Goal: Transaction & Acquisition: Purchase product/service

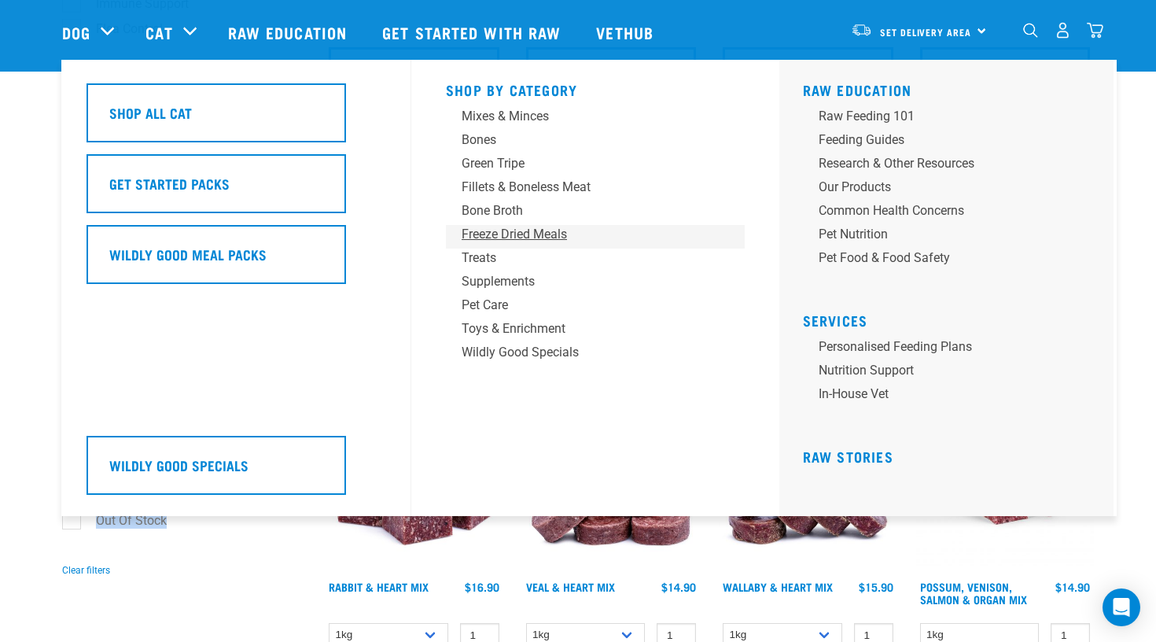
click at [562, 227] on div "Freeze Dried Meals" at bounding box center [584, 234] width 245 height 19
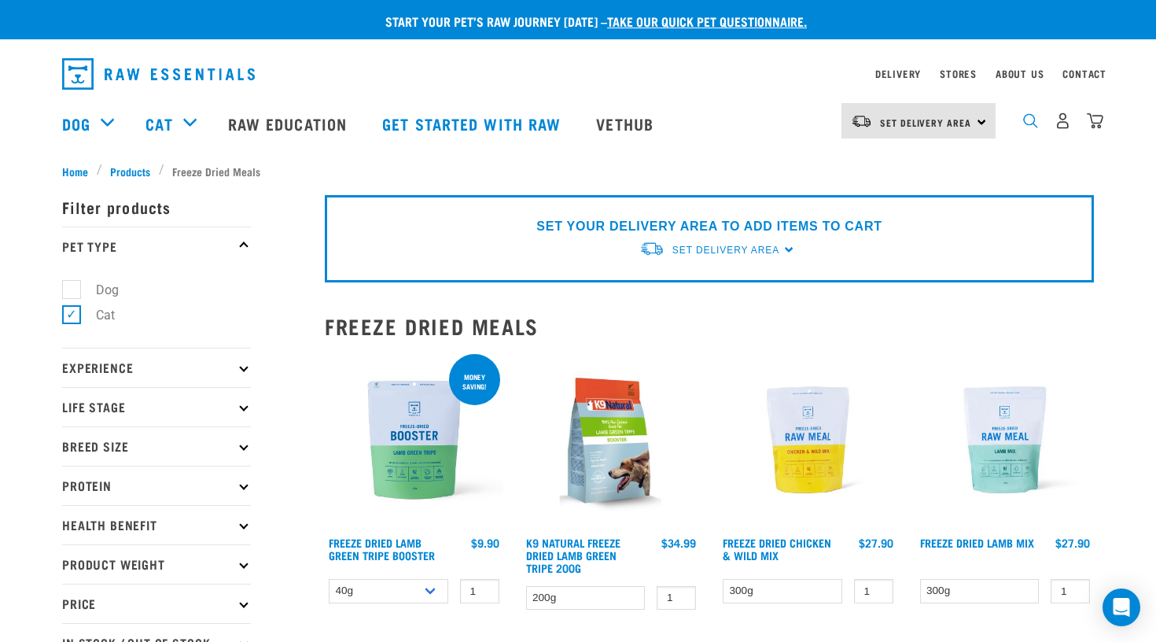
click at [1024, 119] on img "dropdown navigation" at bounding box center [1030, 120] width 15 height 15
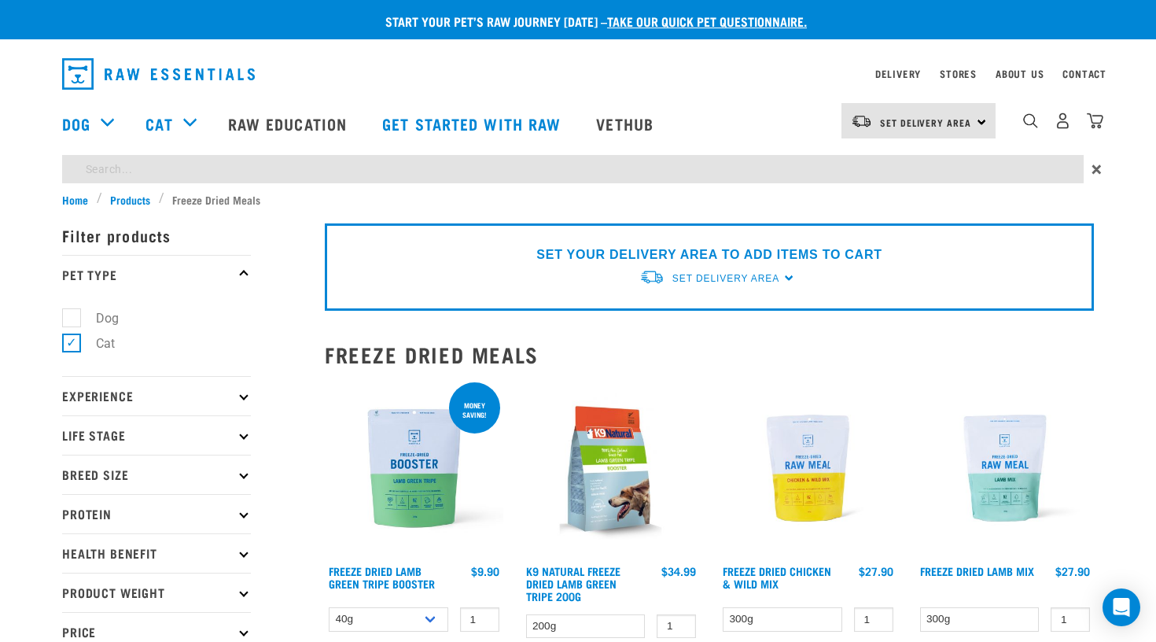
click at [392, 163] on div "Start your pet’s raw journey today – take our quick pet questionnaire. Delivery…" at bounding box center [578, 498] width 1156 height 996
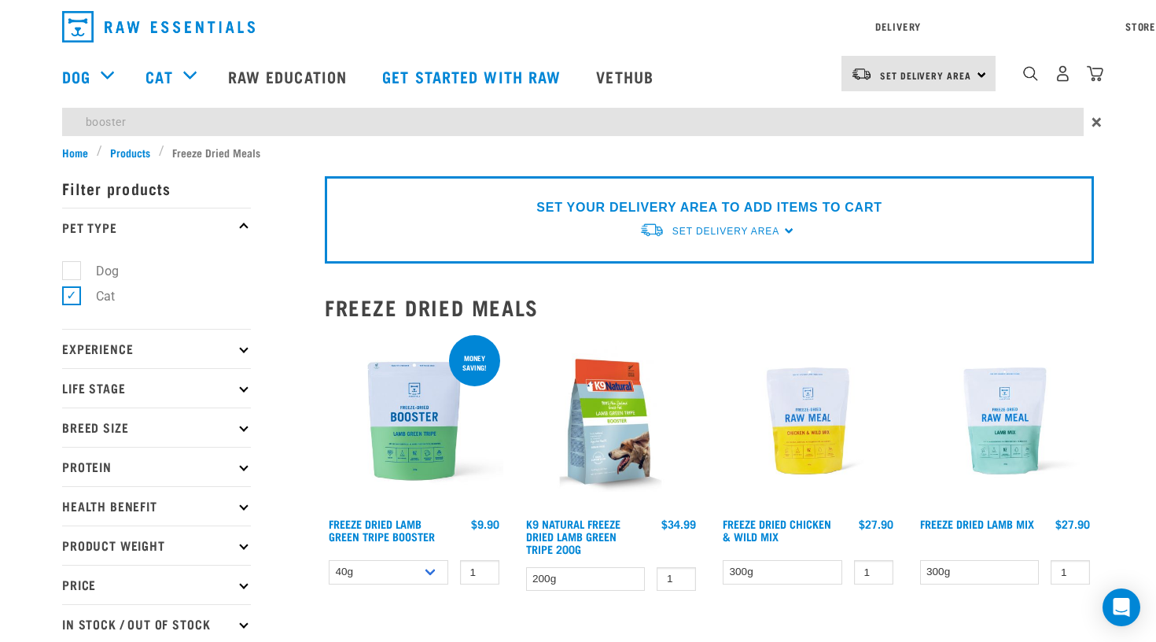
type input "booster"
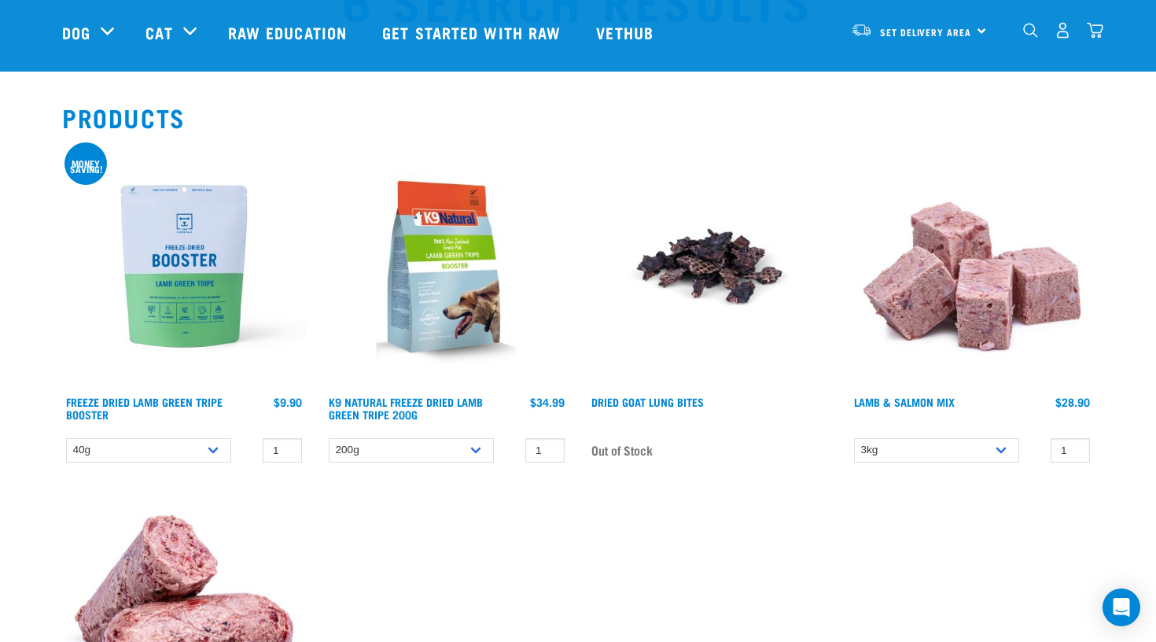
scroll to position [93, 0]
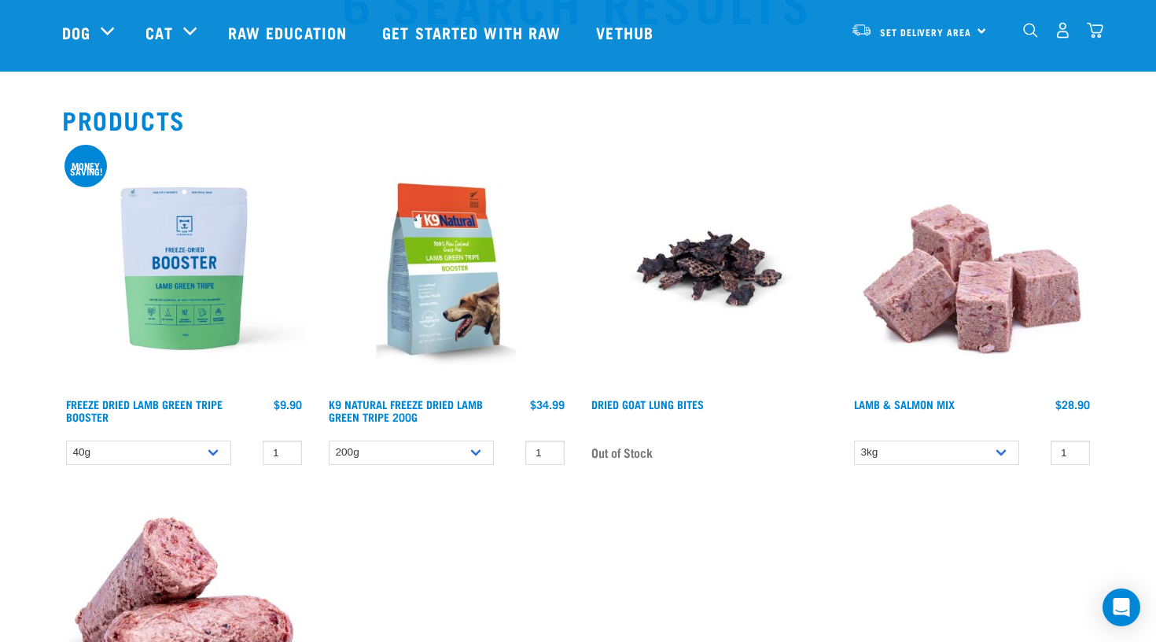
click at [480, 298] on img at bounding box center [447, 268] width 244 height 244
click at [194, 271] on img at bounding box center [184, 268] width 244 height 244
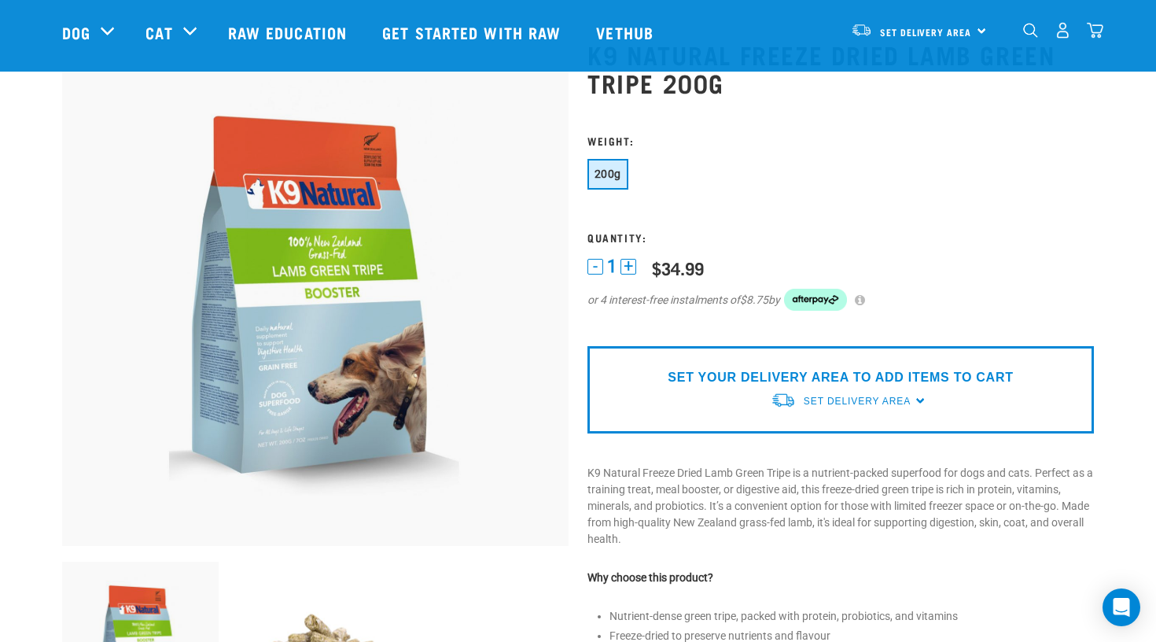
scroll to position [72, 0]
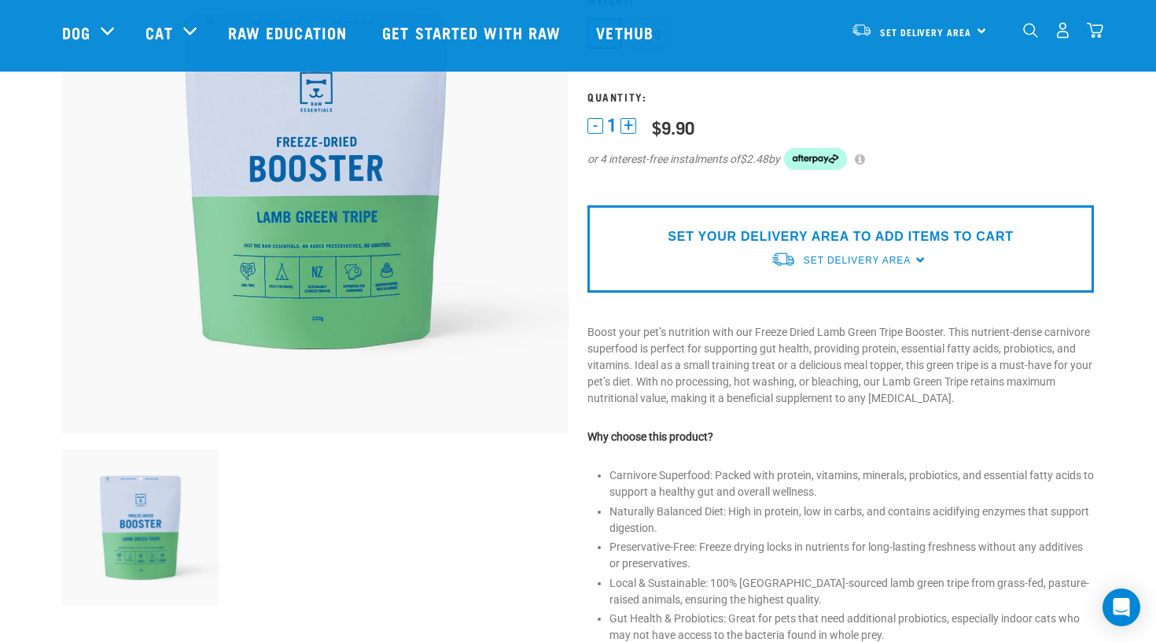
scroll to position [189, 0]
